Goal: Information Seeking & Learning: Understand process/instructions

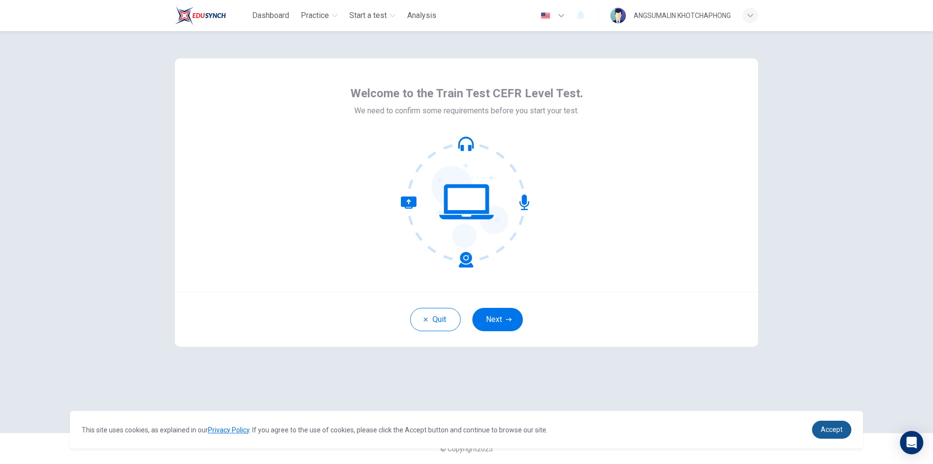
click at [833, 432] on span "Accept" at bounding box center [832, 429] width 22 height 8
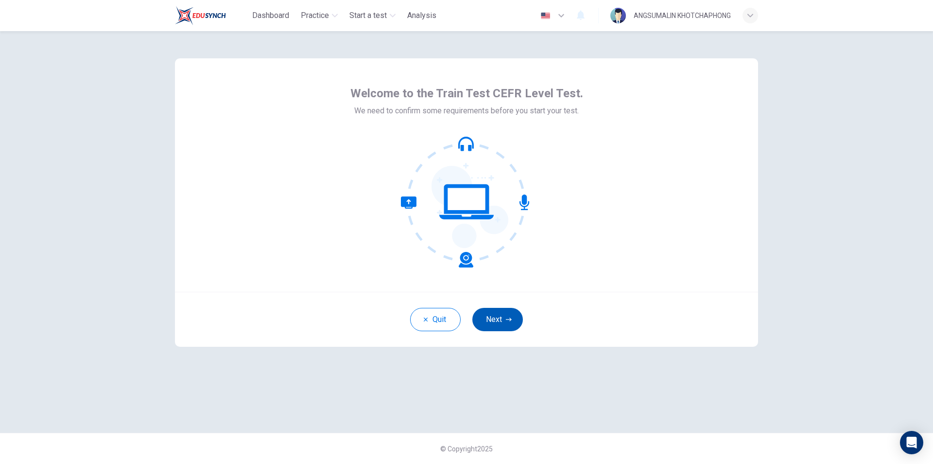
click at [501, 316] on button "Next" at bounding box center [497, 319] width 51 height 23
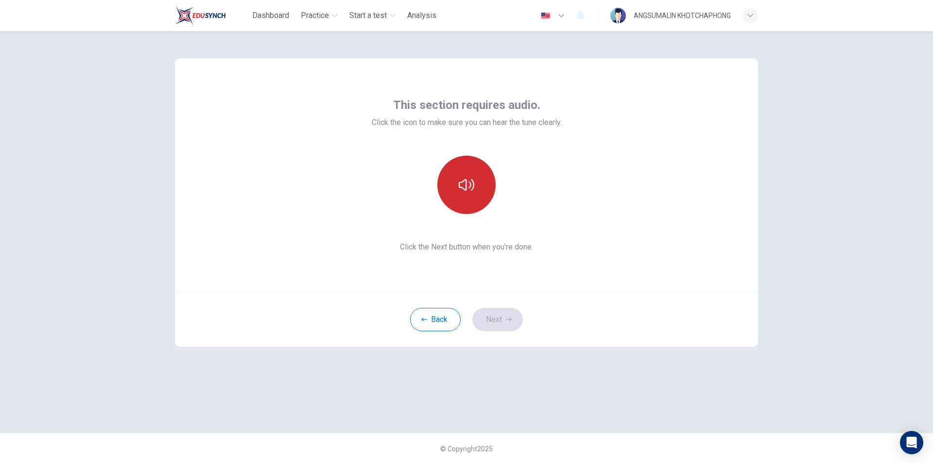
click at [469, 188] on icon "button" at bounding box center [467, 185] width 16 height 12
click at [492, 321] on button "Next" at bounding box center [497, 319] width 51 height 23
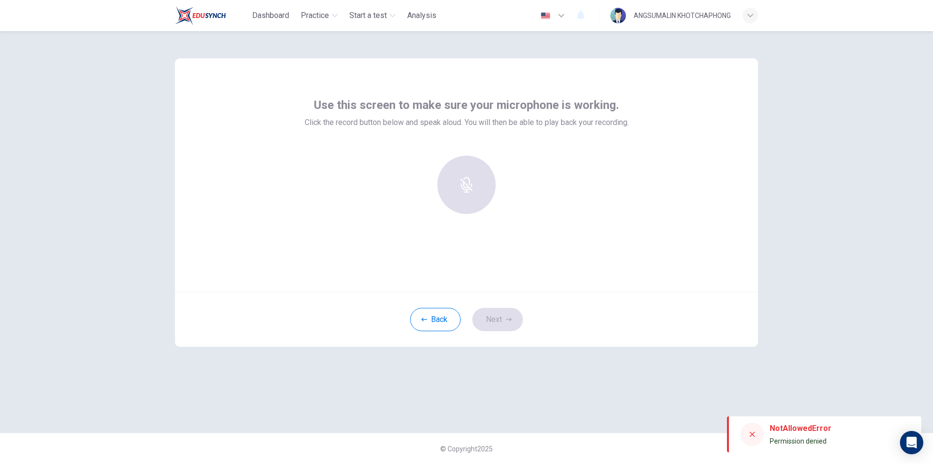
click at [804, 439] on span "Permission denied" at bounding box center [798, 441] width 57 height 8
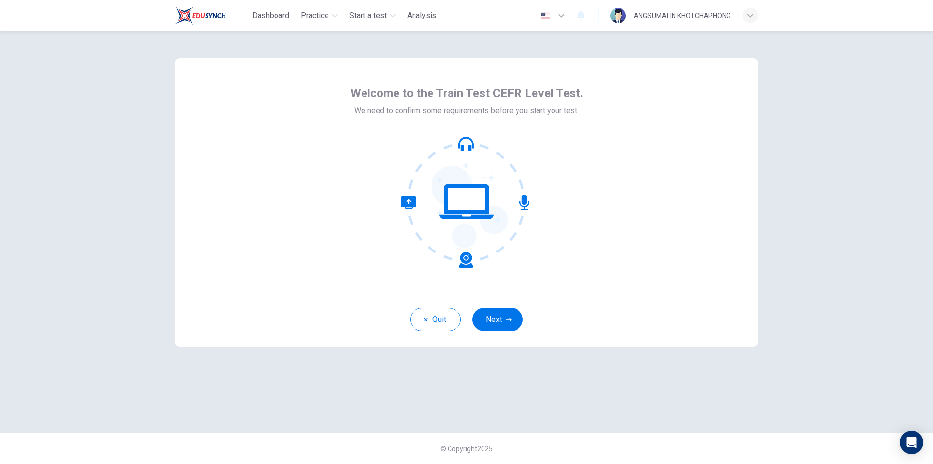
click at [496, 314] on button "Next" at bounding box center [497, 319] width 51 height 23
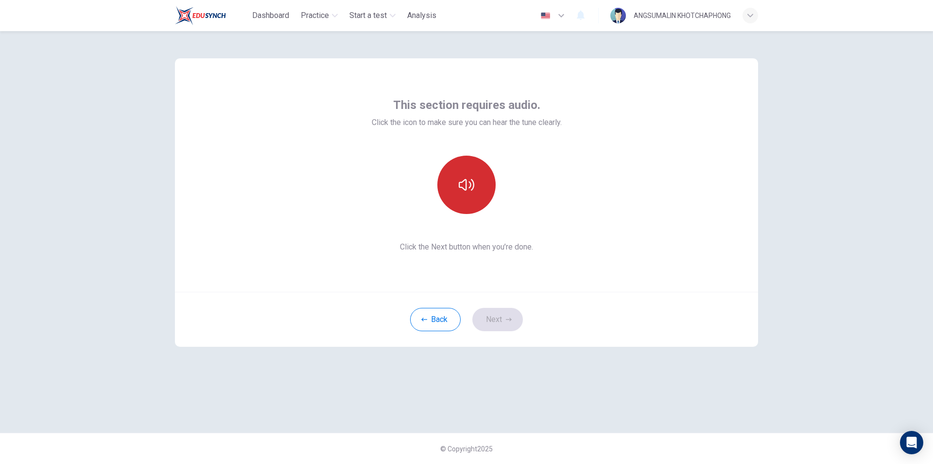
click at [469, 193] on button "button" at bounding box center [466, 185] width 58 height 58
click at [499, 320] on button "Next" at bounding box center [497, 319] width 51 height 23
